Goal: Task Accomplishment & Management: Manage account settings

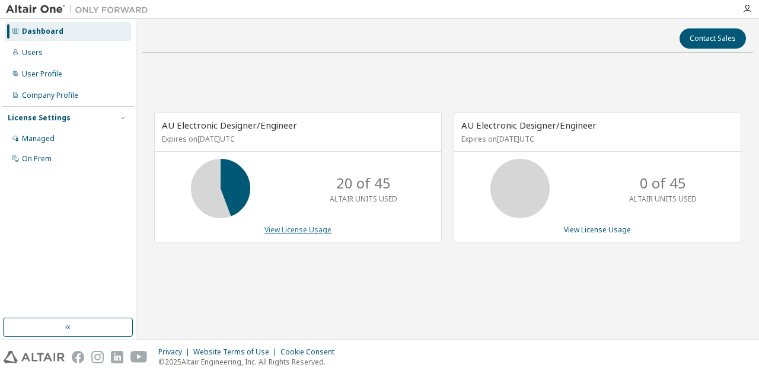
click at [327, 226] on link "View License Usage" at bounding box center [298, 230] width 67 height 10
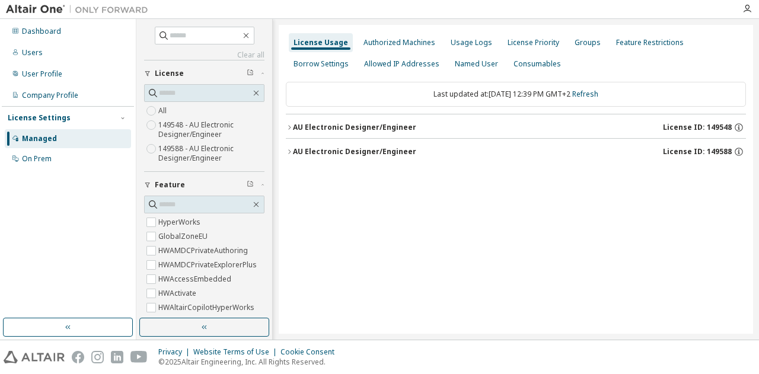
click at [288, 127] on icon "button" at bounding box center [289, 127] width 7 height 7
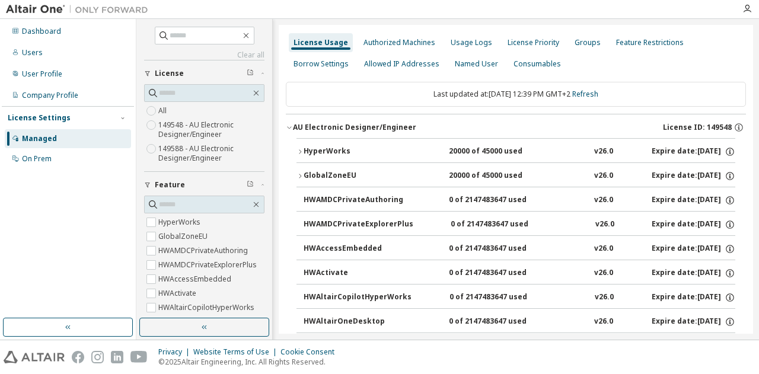
click at [299, 149] on icon "button" at bounding box center [300, 151] width 7 height 7
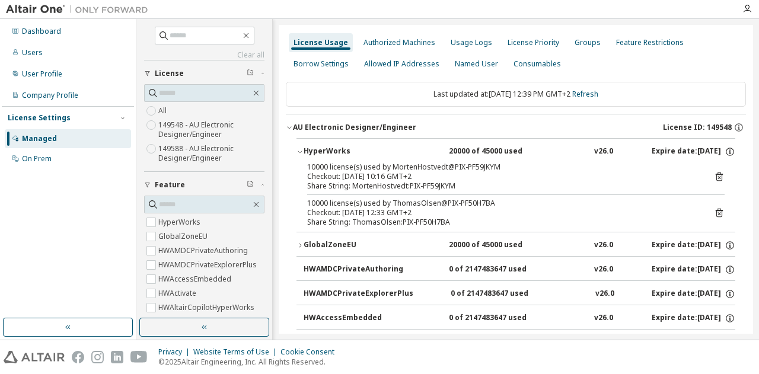
click at [299, 149] on icon "button" at bounding box center [300, 151] width 7 height 7
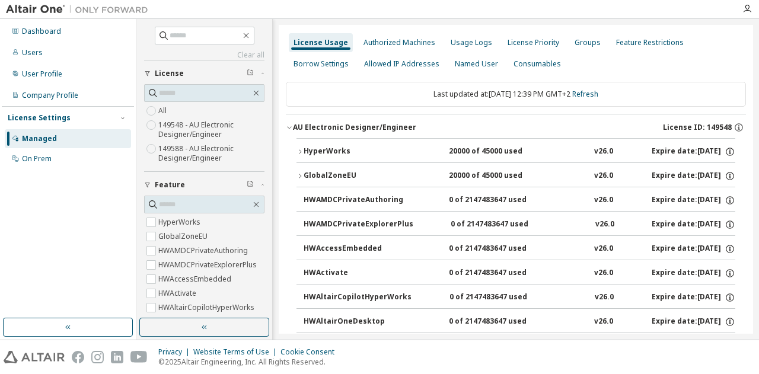
click at [302, 173] on icon "button" at bounding box center [300, 176] width 7 height 7
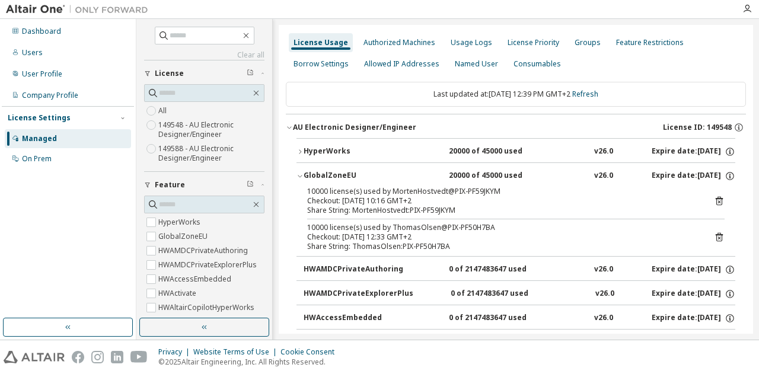
click at [299, 173] on icon "button" at bounding box center [300, 176] width 7 height 7
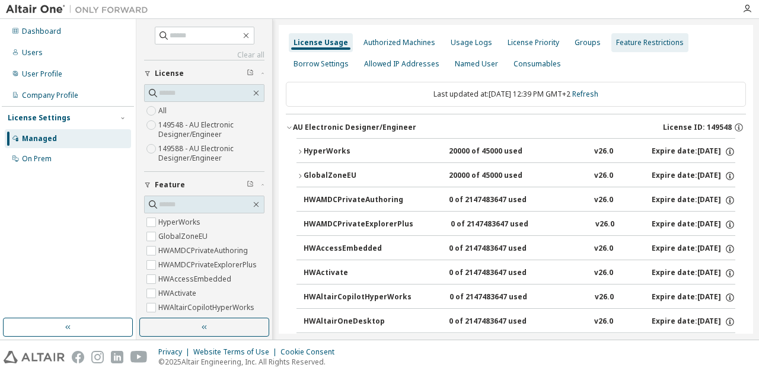
click at [627, 42] on div "Feature Restrictions" at bounding box center [650, 42] width 68 height 9
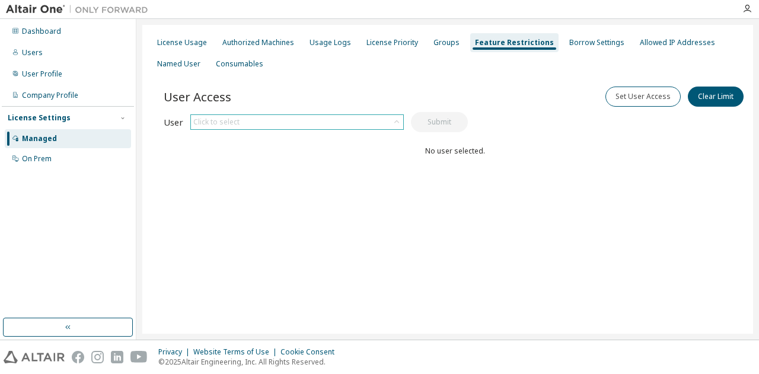
click at [397, 122] on icon at bounding box center [397, 122] width 12 height 12
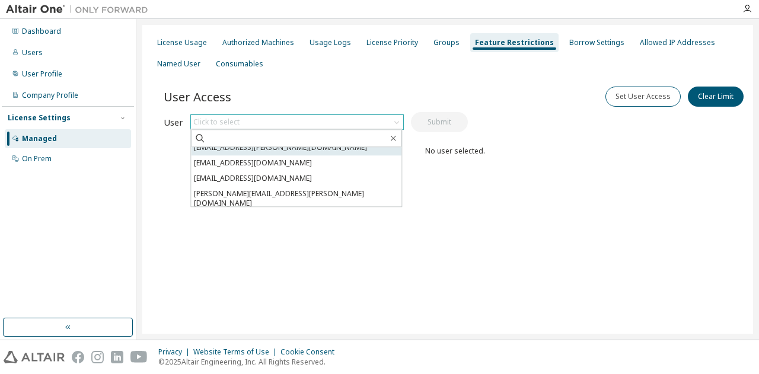
scroll to position [59, 0]
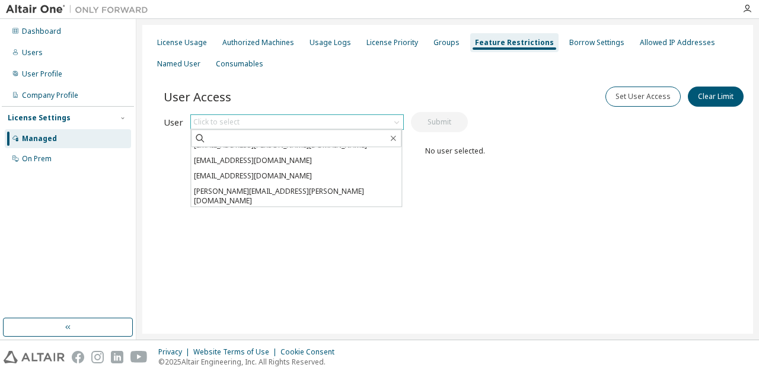
click at [266, 209] on li "kristian.meloysund@pixii.com" at bounding box center [296, 216] width 211 height 15
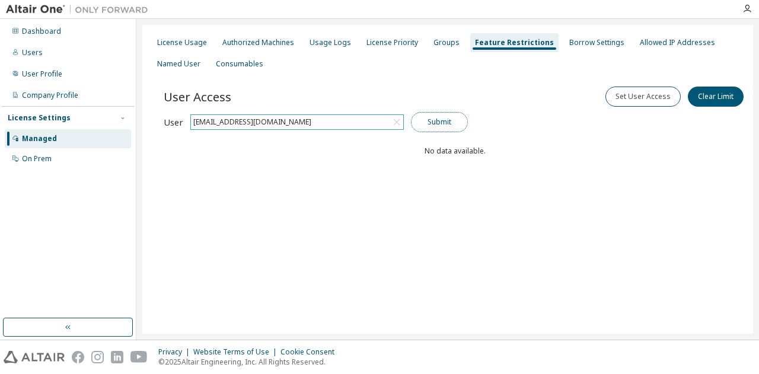
click at [443, 123] on button "Submit" at bounding box center [439, 122] width 57 height 20
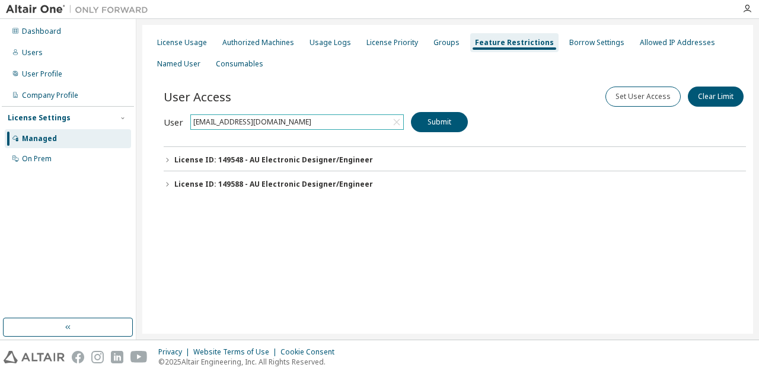
click at [167, 160] on icon "button" at bounding box center [167, 160] width 7 height 7
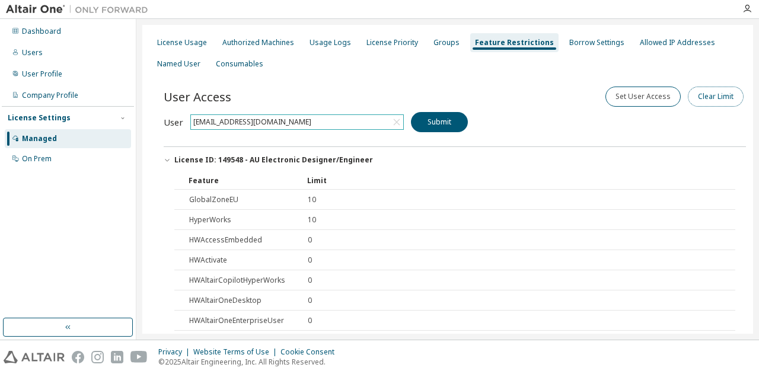
click at [696, 95] on button "Clear Limit" at bounding box center [716, 97] width 56 height 20
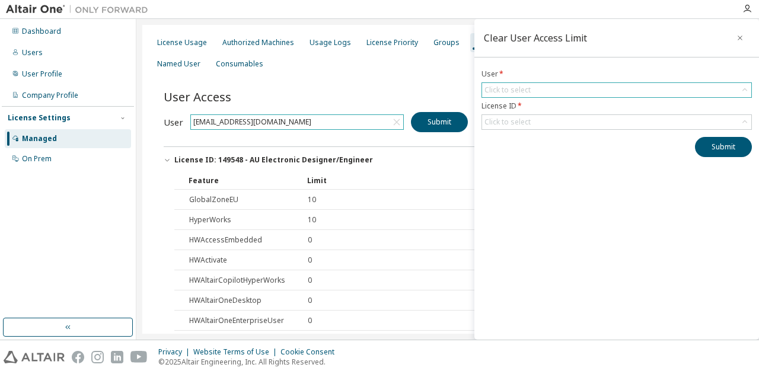
click at [743, 90] on icon at bounding box center [745, 89] width 5 height 3
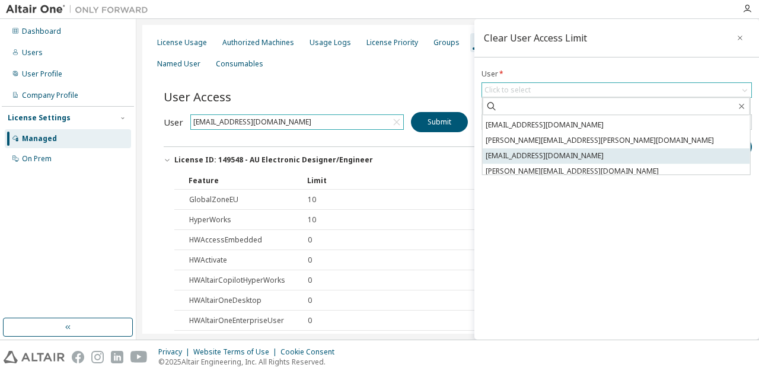
click at [558, 159] on li "kristian.meloysund@pixii.com" at bounding box center [616, 155] width 267 height 15
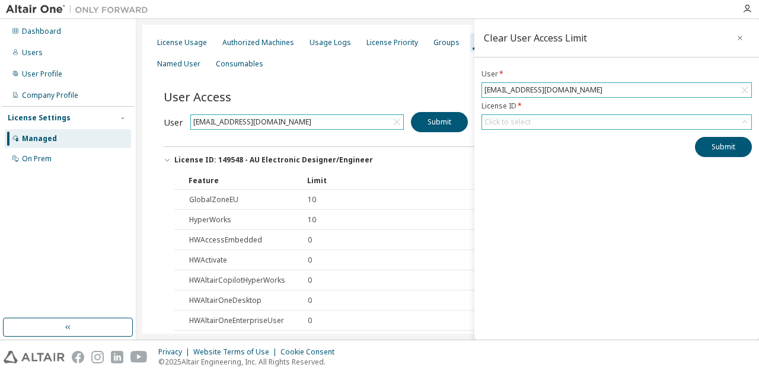
click at [707, 121] on div "Click to select" at bounding box center [616, 122] width 269 height 14
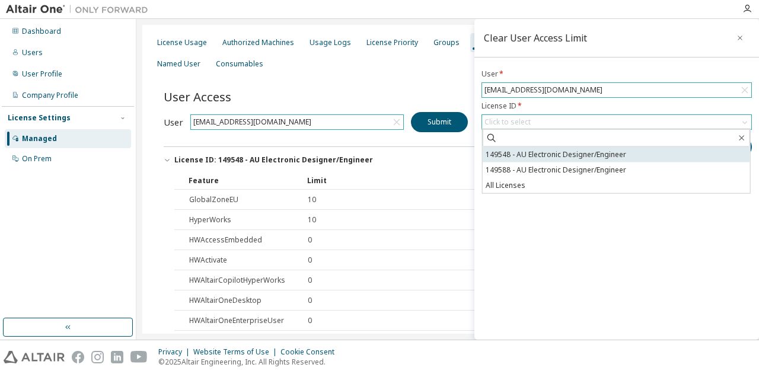
click at [542, 157] on li "149548 - AU Electronic Designer/Engineer" at bounding box center [616, 154] width 267 height 15
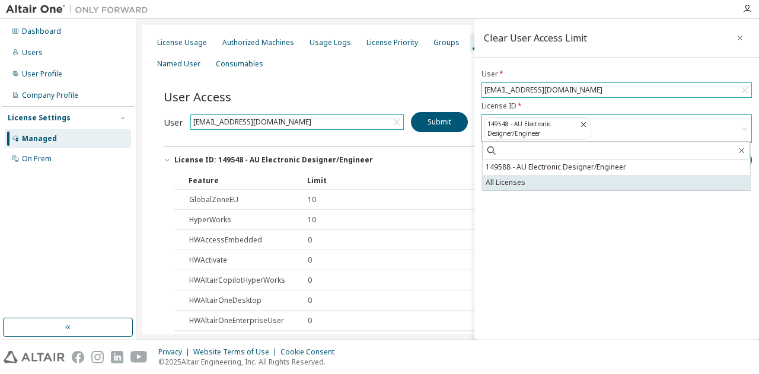
click at [504, 177] on li "All Licenses" at bounding box center [616, 182] width 267 height 15
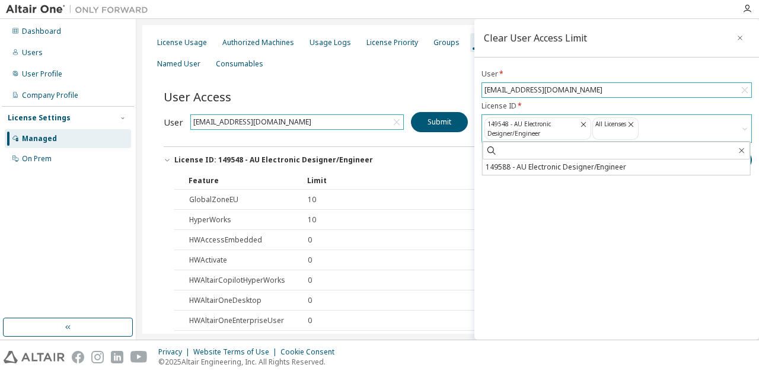
click at [684, 222] on div "Clear User Access Limit User * kristian.meloysund@pixii.com License ID * 149548…" at bounding box center [616, 179] width 285 height 321
click at [715, 157] on button "Submit" at bounding box center [723, 160] width 57 height 20
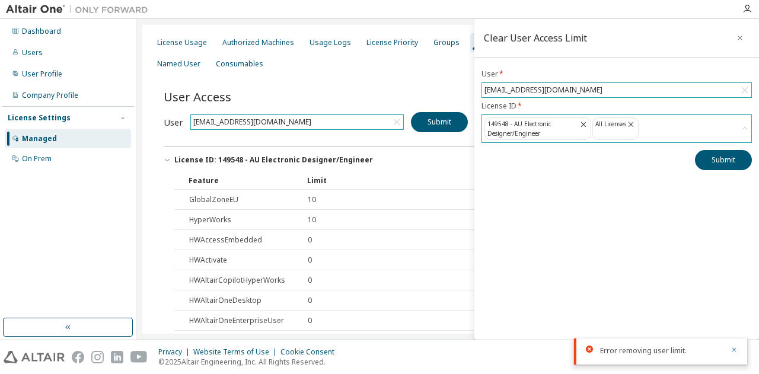
click at [579, 124] on icon at bounding box center [583, 124] width 9 height 11
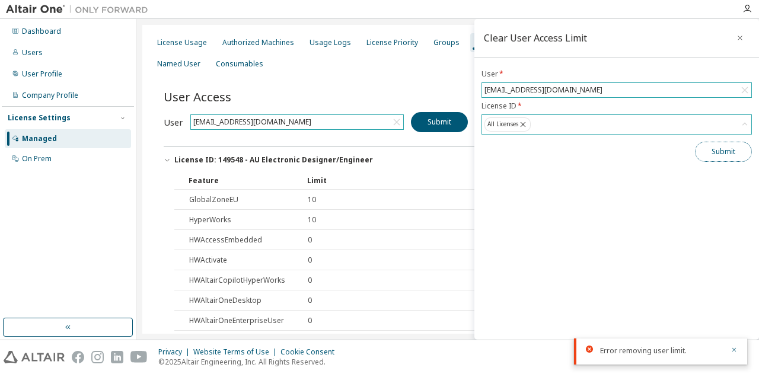
click at [711, 151] on button "Submit" at bounding box center [723, 152] width 57 height 20
click at [424, 91] on div "User Access Set User Access Clear Limit" at bounding box center [455, 96] width 582 height 25
click at [743, 38] on icon "button" at bounding box center [740, 37] width 8 height 9
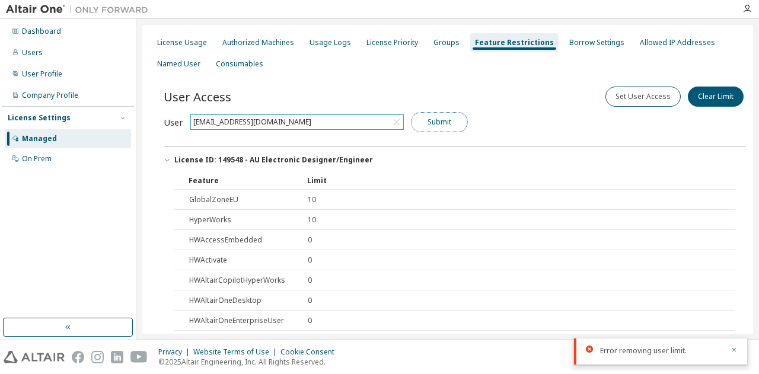
click at [432, 123] on button "Submit" at bounding box center [439, 122] width 57 height 20
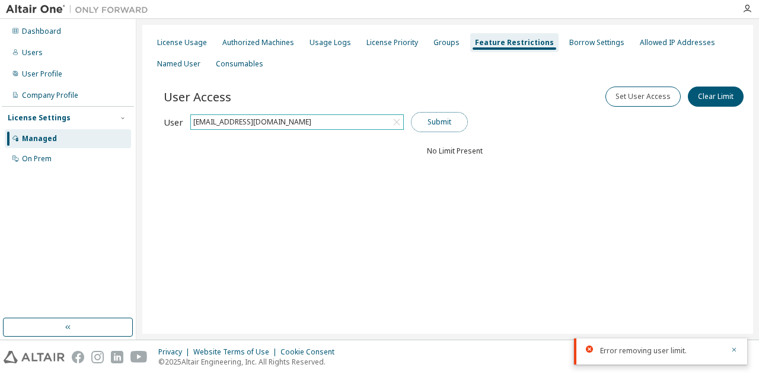
click at [444, 119] on button "Submit" at bounding box center [439, 122] width 57 height 20
click at [734, 352] on icon "button" at bounding box center [734, 349] width 7 height 7
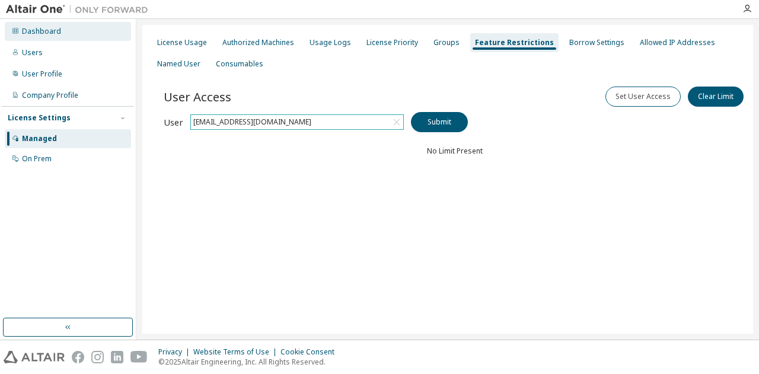
click at [38, 31] on div "Dashboard" at bounding box center [41, 31] width 39 height 9
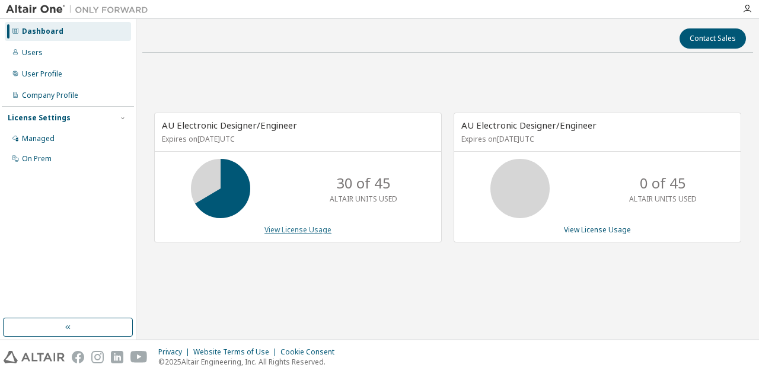
click at [305, 227] on link "View License Usage" at bounding box center [298, 230] width 67 height 10
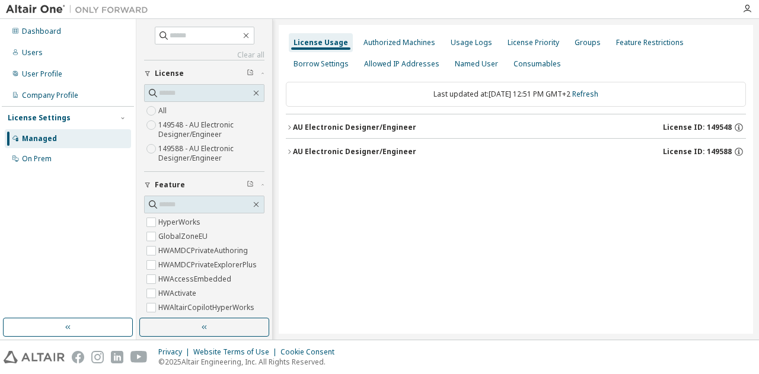
click at [288, 125] on icon "button" at bounding box center [289, 127] width 2 height 4
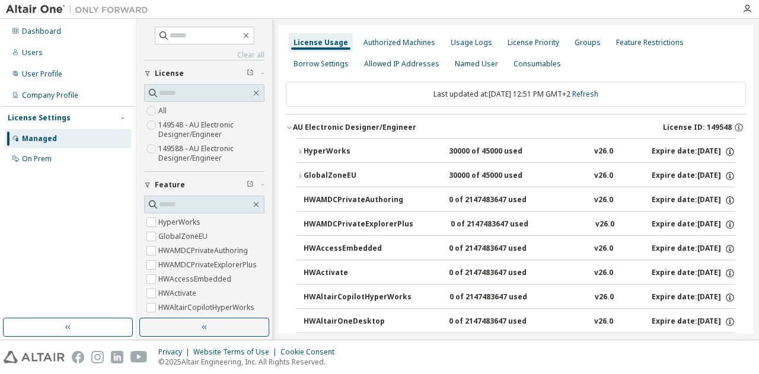
click at [300, 152] on icon "button" at bounding box center [300, 151] width 2 height 4
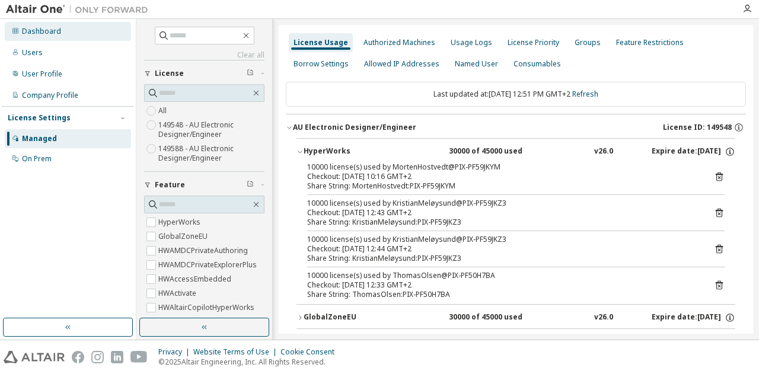
click at [33, 26] on div "Dashboard" at bounding box center [68, 31] width 126 height 19
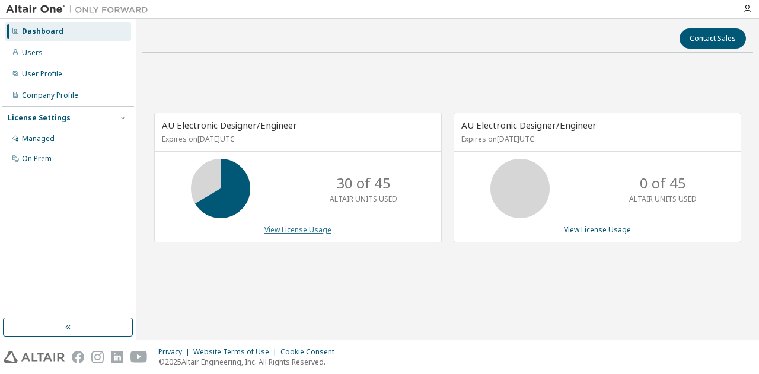
click at [308, 230] on link "View License Usage" at bounding box center [298, 230] width 67 height 10
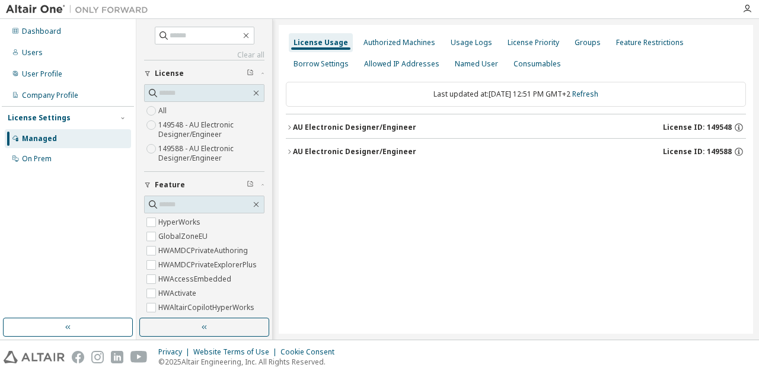
click at [291, 124] on icon "button" at bounding box center [289, 127] width 7 height 7
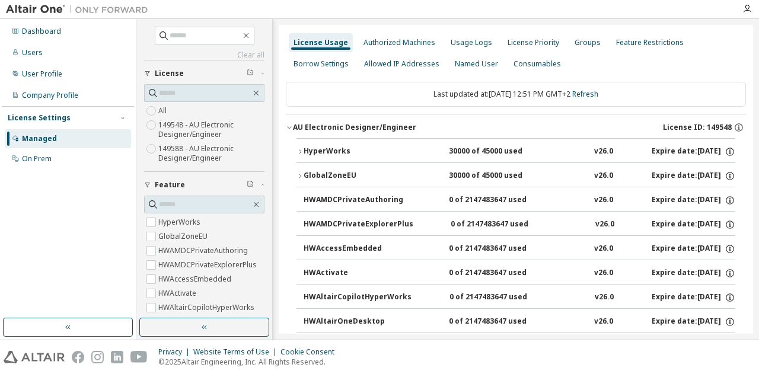
click at [300, 151] on icon "button" at bounding box center [300, 151] width 7 height 7
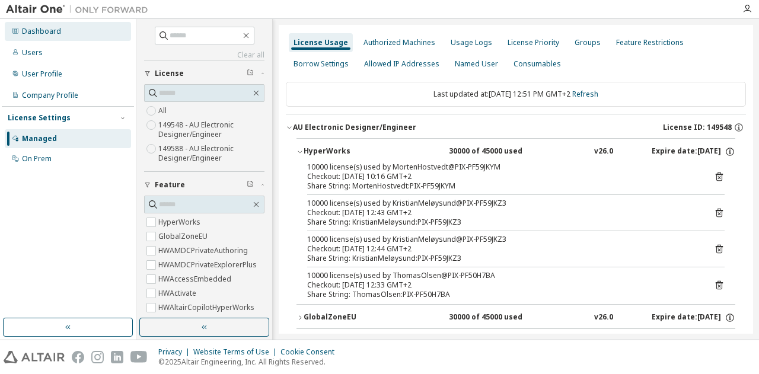
click at [39, 28] on div "Dashboard" at bounding box center [41, 31] width 39 height 9
